Goal: Task Accomplishment & Management: Manage account settings

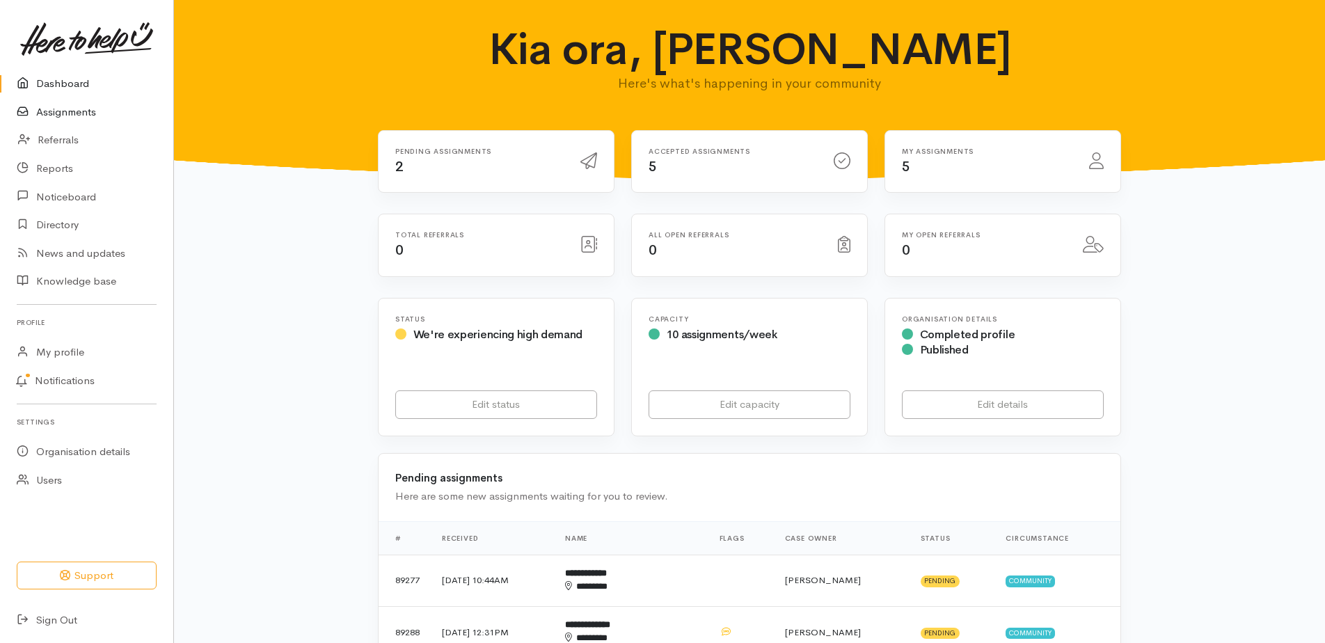
click at [86, 113] on link "Assignments" at bounding box center [86, 112] width 173 height 29
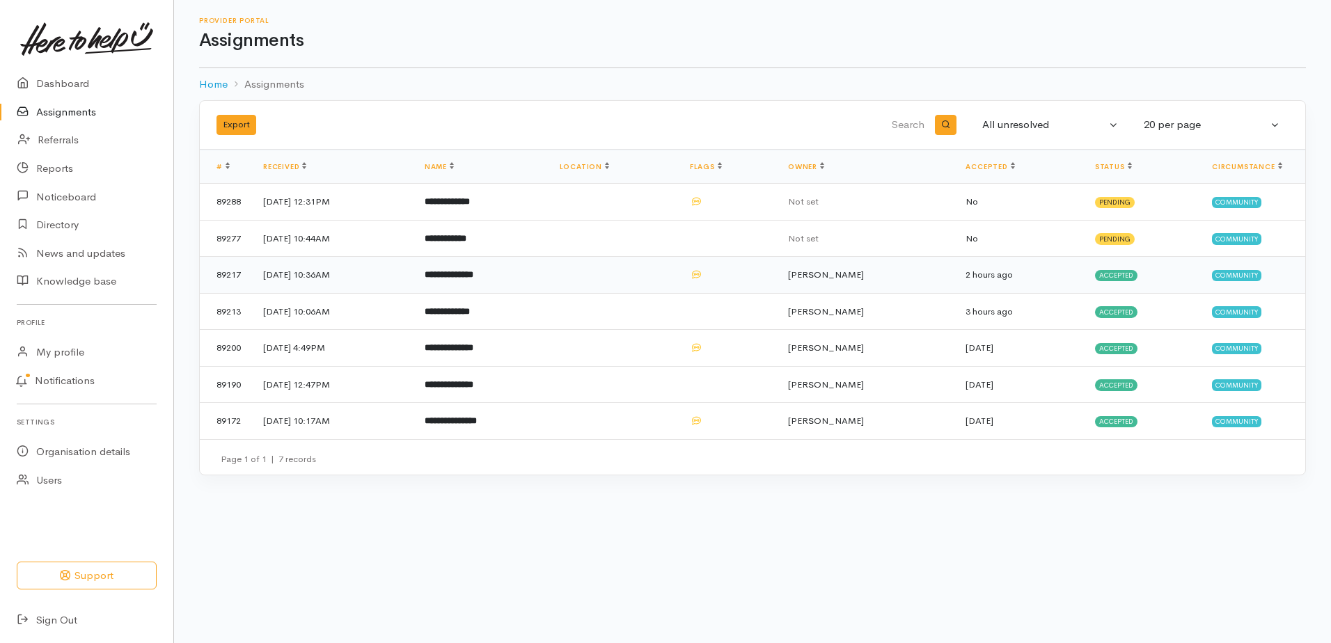
click at [473, 279] on b "**********" at bounding box center [448, 274] width 49 height 9
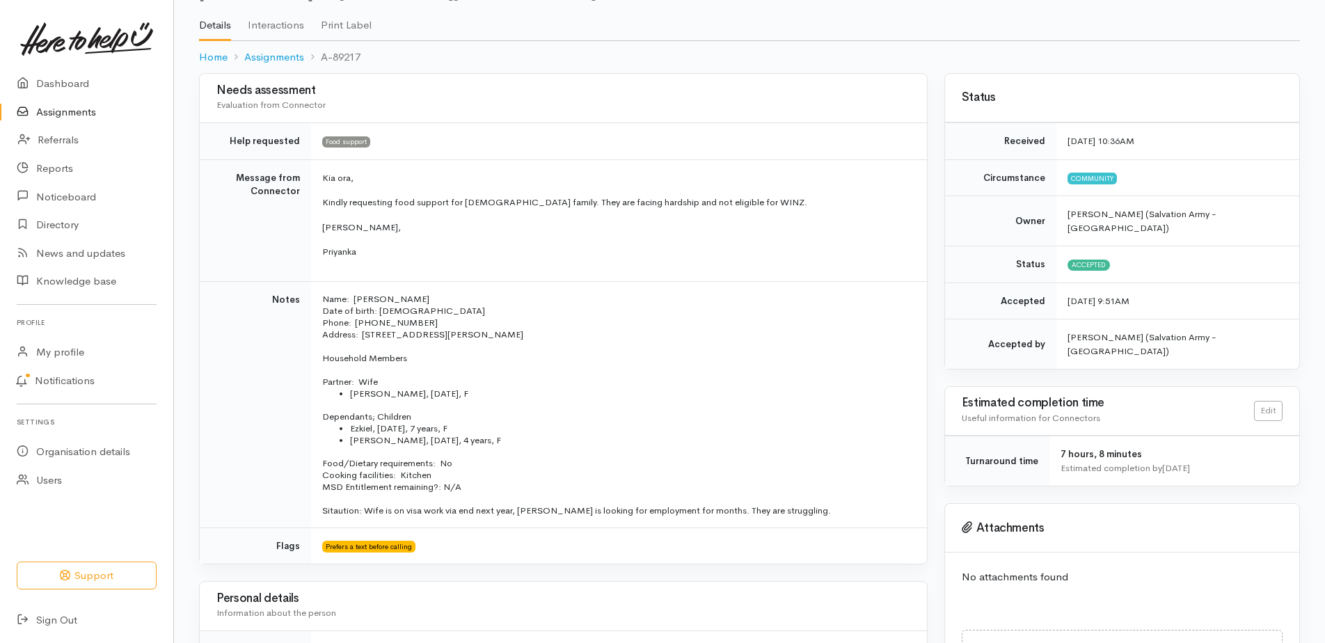
scroll to position [139, 0]
